Goal: Register for event/course

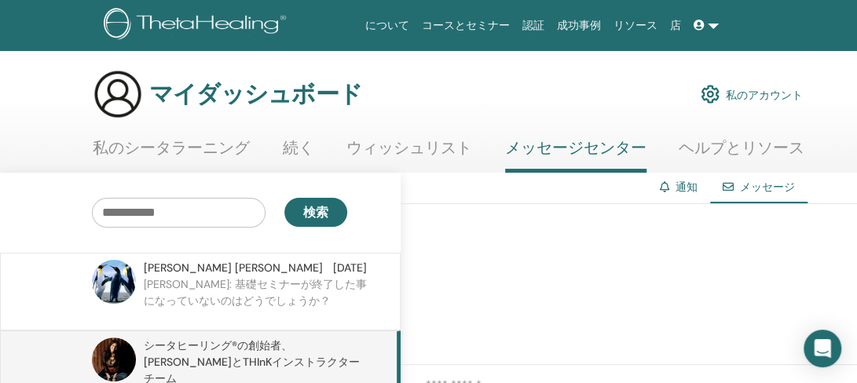
click at [236, 155] on font "私のシータラーニング" at bounding box center [171, 147] width 157 height 20
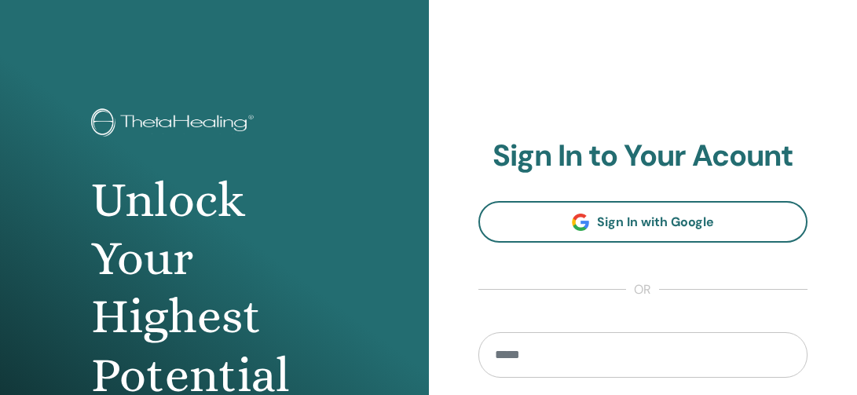
scroll to position [13, 0]
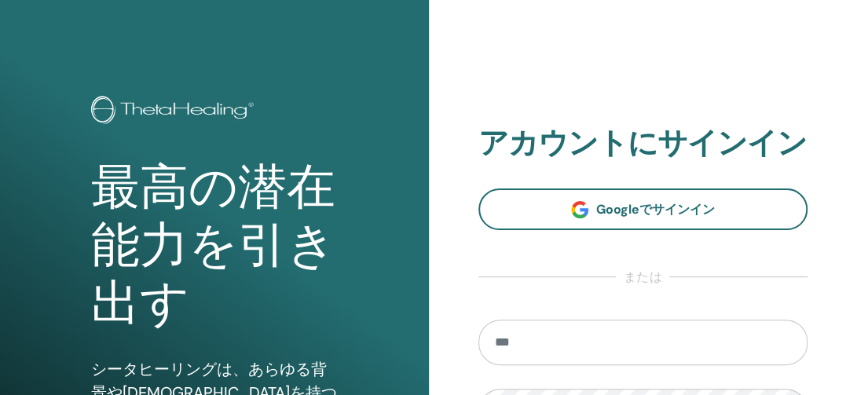
click at [545, 345] on input "email" at bounding box center [643, 343] width 330 height 46
type input "**********"
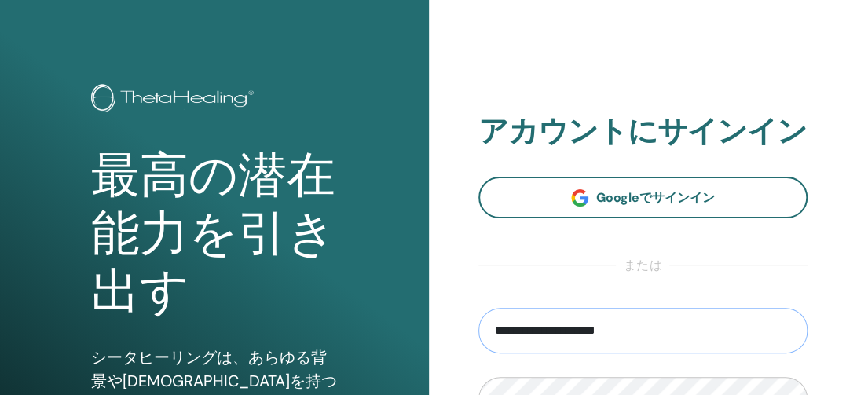
scroll to position [170, 0]
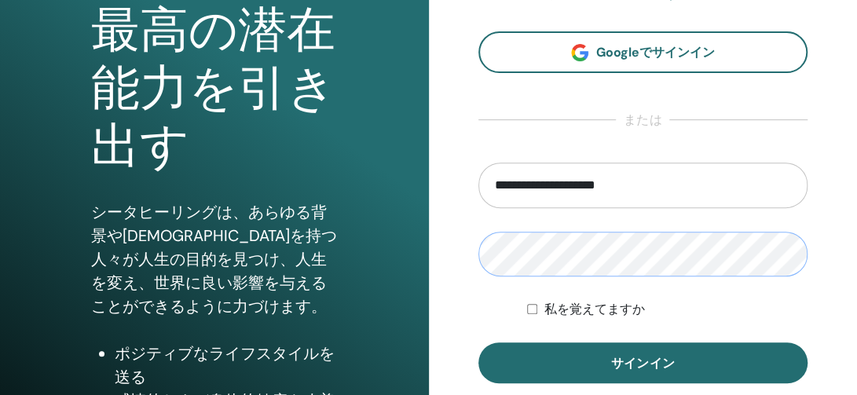
click at [478, 342] on button "サインイン" at bounding box center [643, 362] width 330 height 41
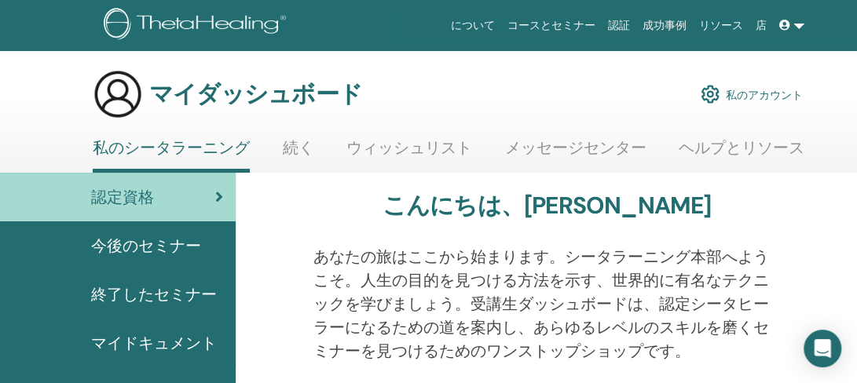
click at [168, 247] on font "今後のセミナー" at bounding box center [146, 246] width 110 height 20
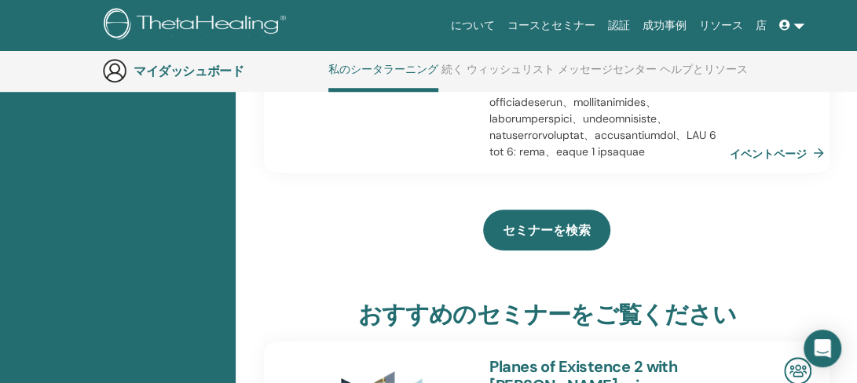
scroll to position [591, 0]
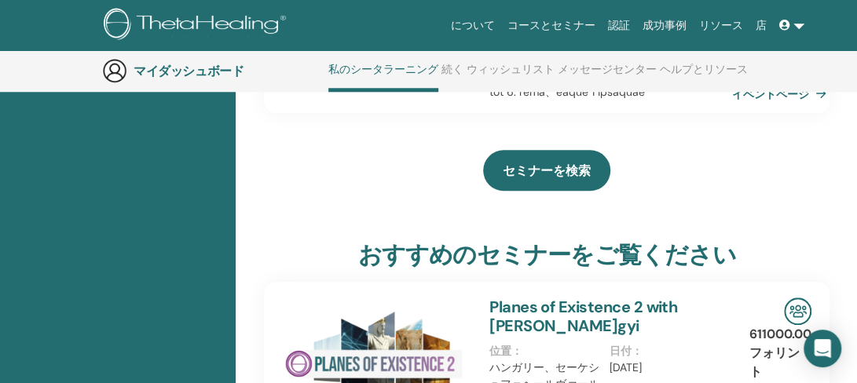
click at [753, 101] on font "イベントページ" at bounding box center [770, 94] width 77 height 14
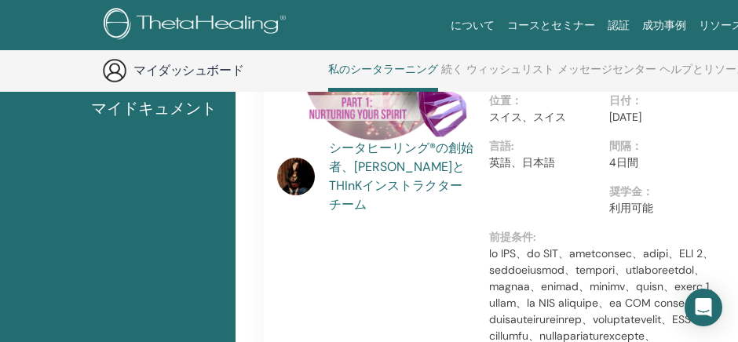
scroll to position [0, 0]
